Goal: Task Accomplishment & Management: Use online tool/utility

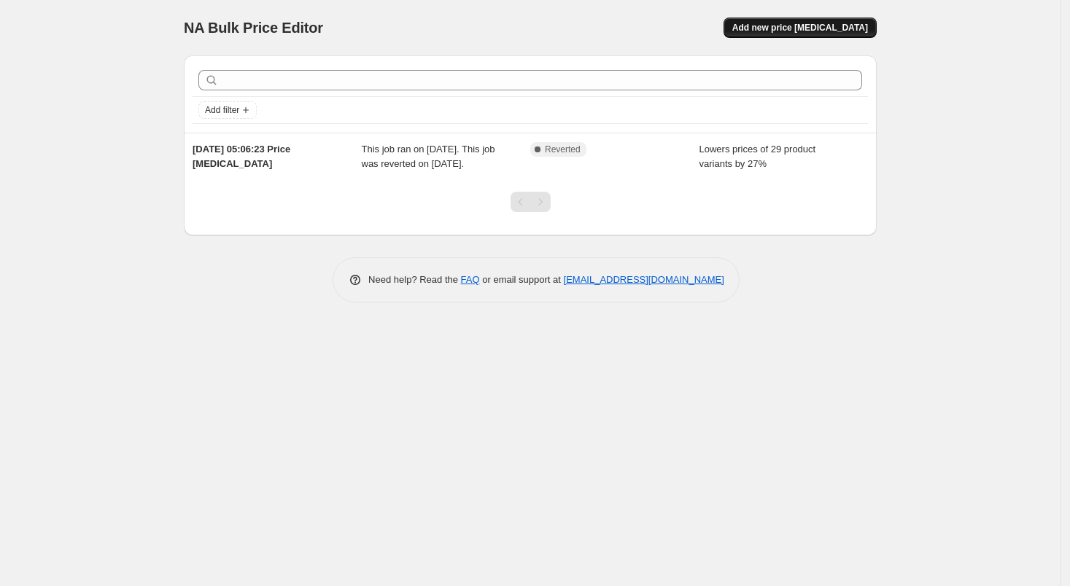
click at [818, 23] on span "Add new price [MEDICAL_DATA]" at bounding box center [800, 28] width 136 height 12
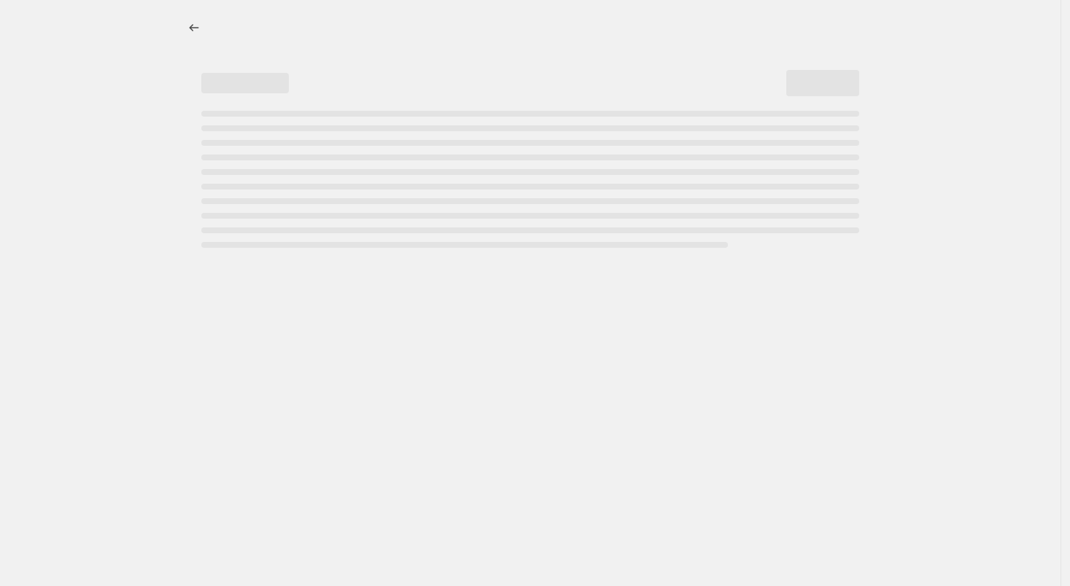
select select "percentage"
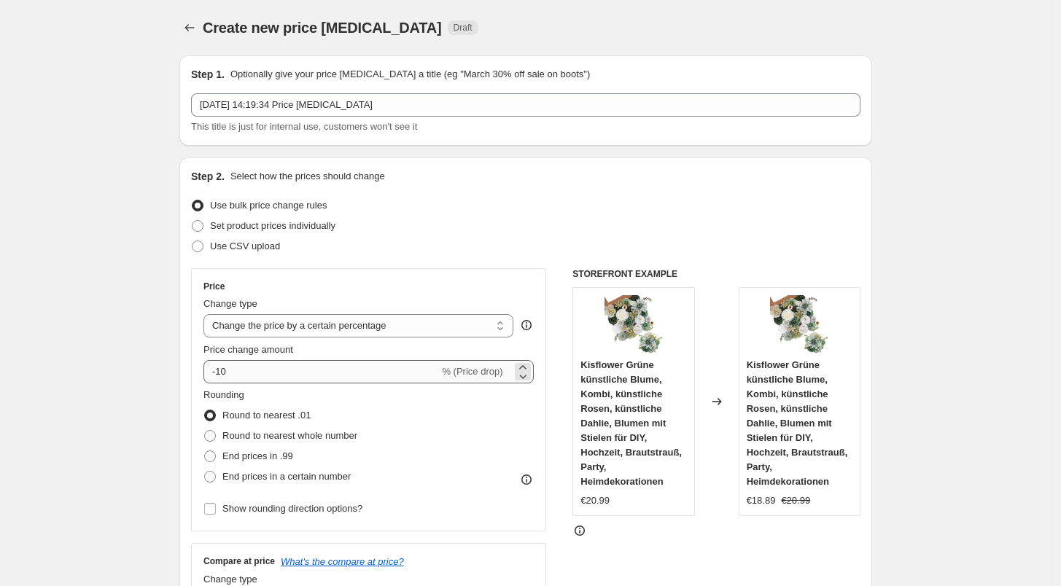
click at [298, 358] on div "Price change amount -10 % (Price drop)" at bounding box center [368, 363] width 330 height 41
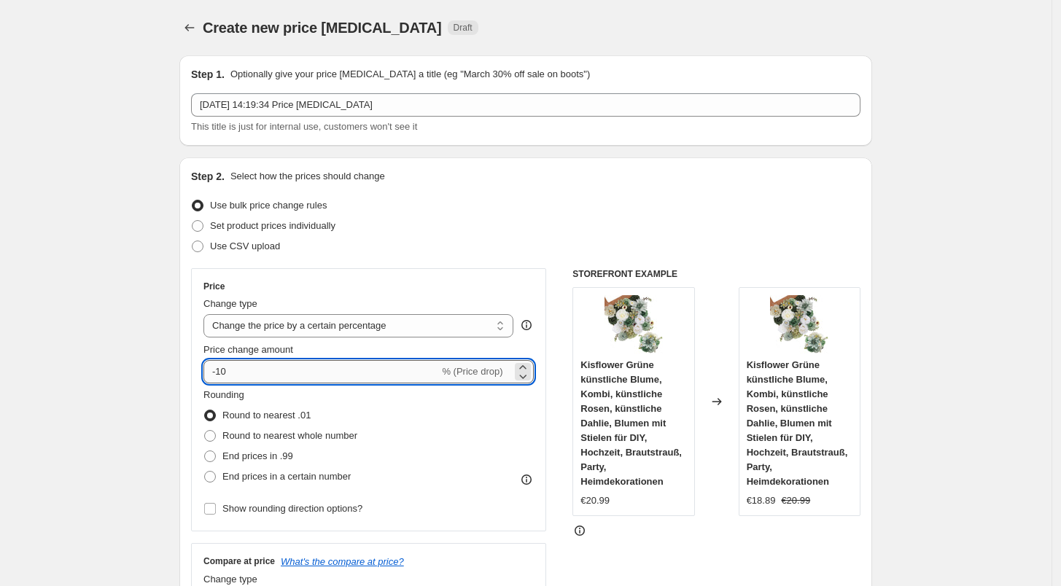
click at [296, 370] on input "-10" at bounding box center [321, 371] width 236 height 23
type input "-1"
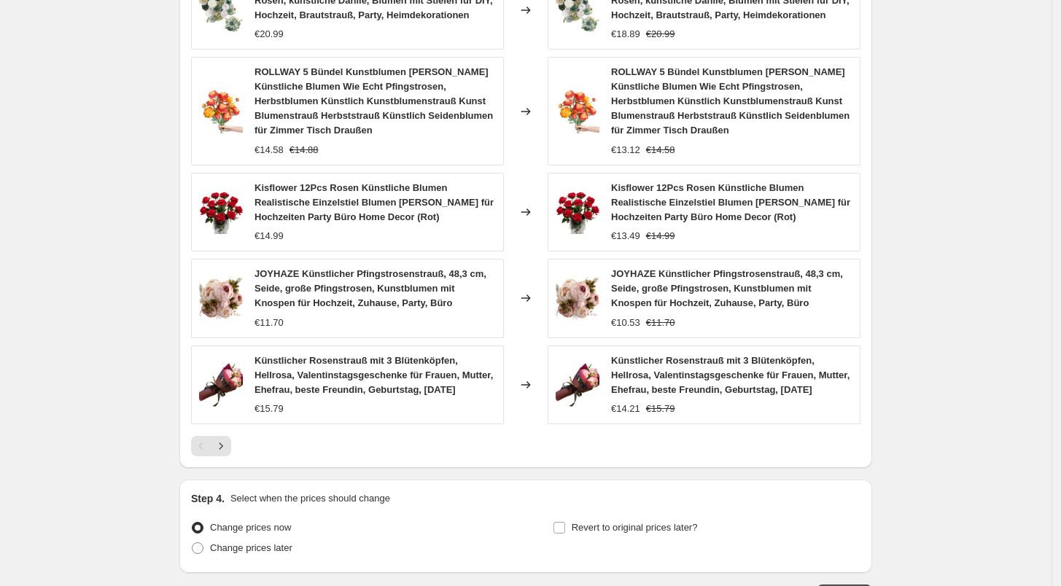
scroll to position [996, 0]
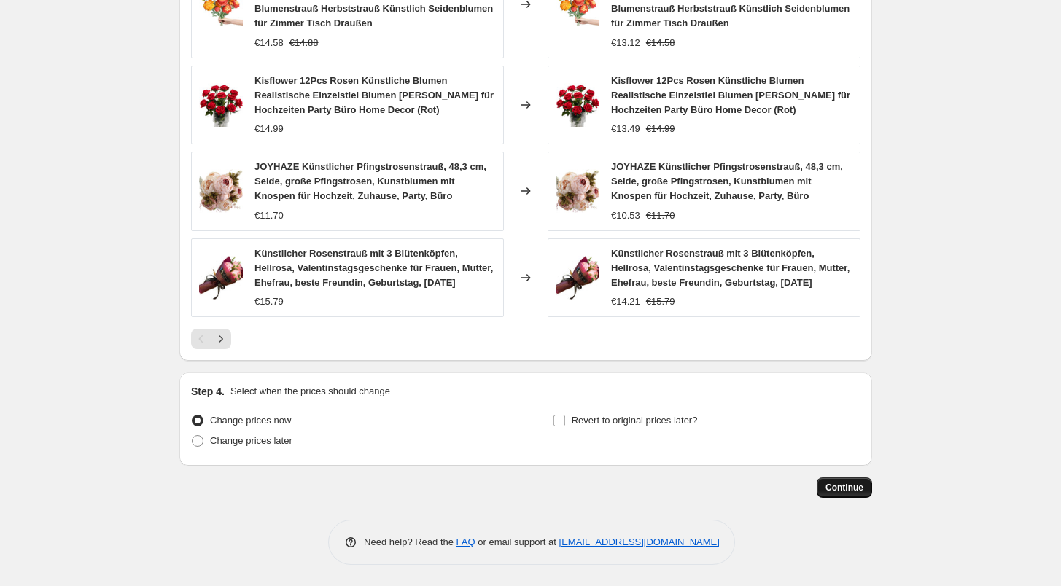
type input "-27"
click at [844, 493] on span "Continue" at bounding box center [845, 488] width 38 height 12
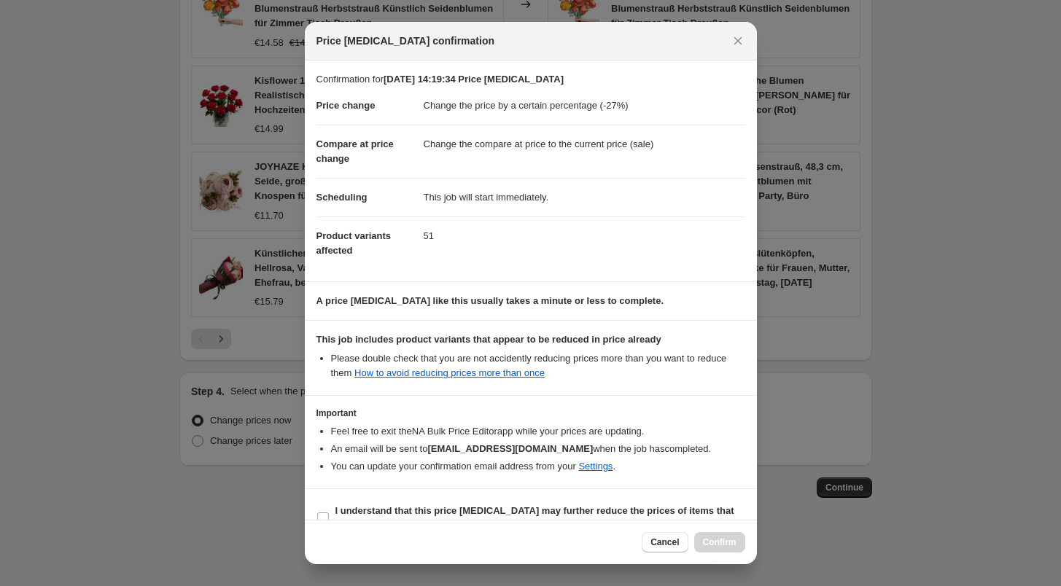
scroll to position [26, 0]
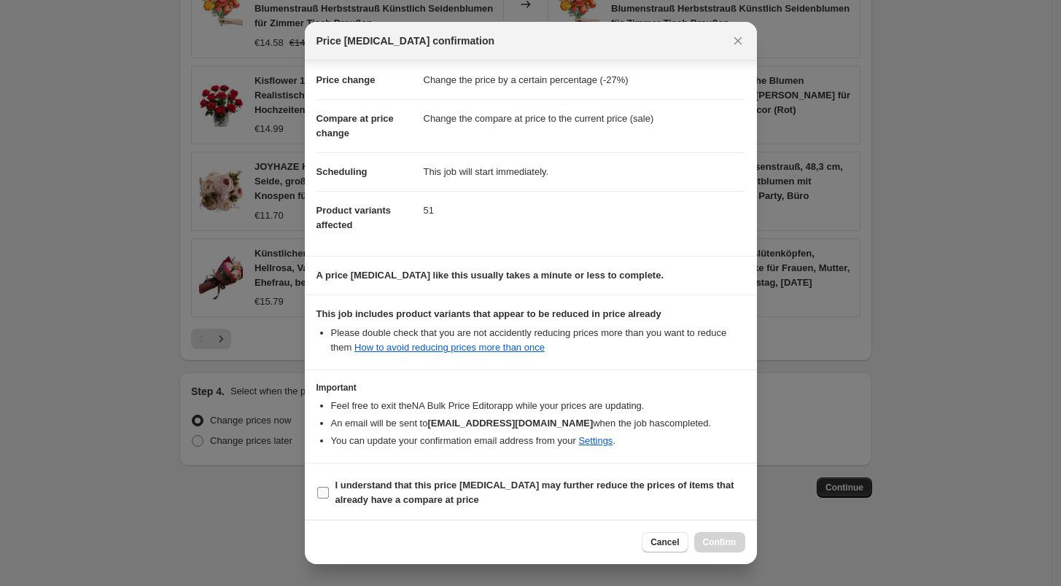
click at [414, 499] on b "I understand that this price [MEDICAL_DATA] may further reduce the prices of it…" at bounding box center [534, 493] width 399 height 26
click at [329, 499] on input "I understand that this price [MEDICAL_DATA] may further reduce the prices of it…" at bounding box center [323, 493] width 12 height 12
checkbox input "true"
click at [716, 537] on span "Confirm" at bounding box center [720, 543] width 34 height 12
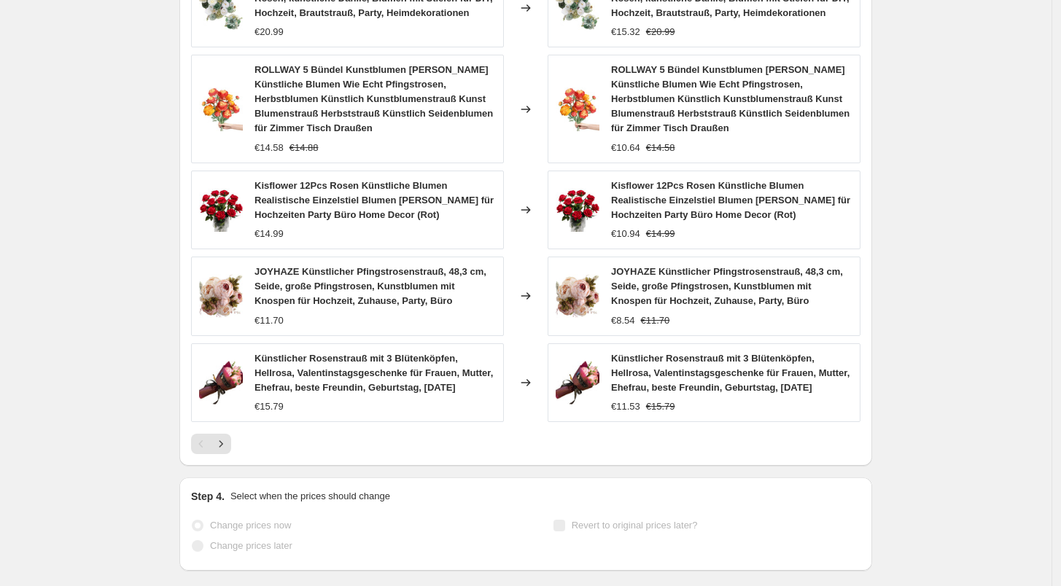
scroll to position [1034, 0]
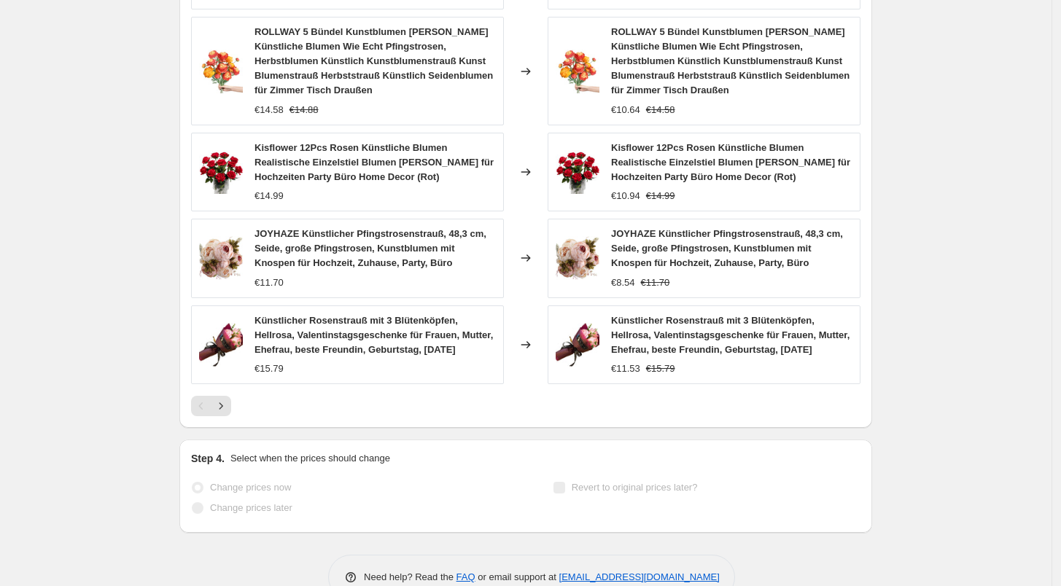
select select "percentage"
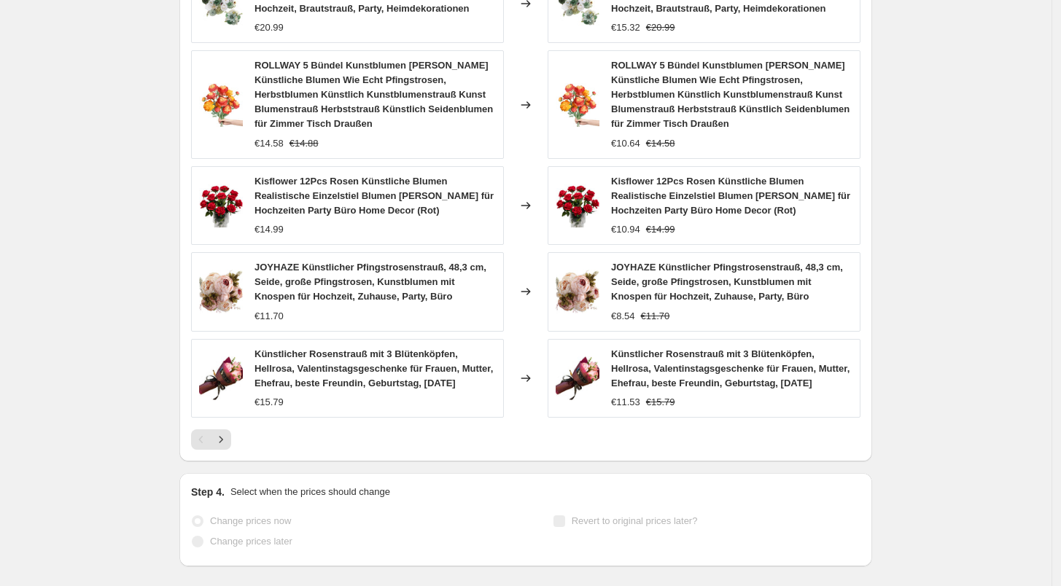
scroll to position [0, 0]
